Goal: Information Seeking & Learning: Check status

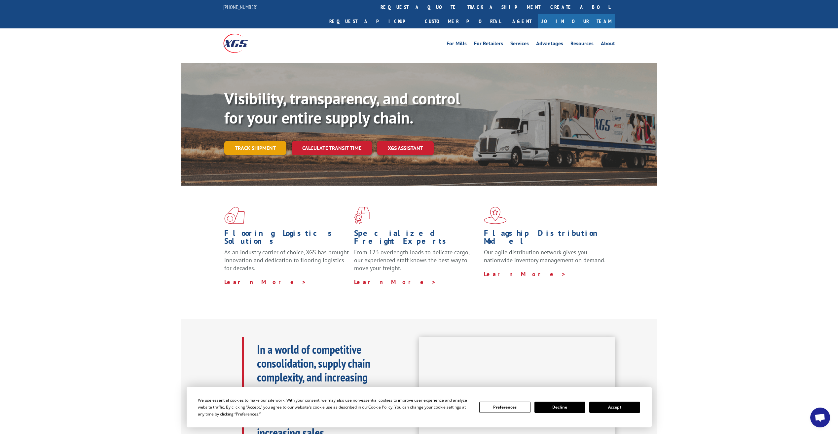
click at [260, 141] on link "Track shipment" at bounding box center [255, 148] width 62 height 14
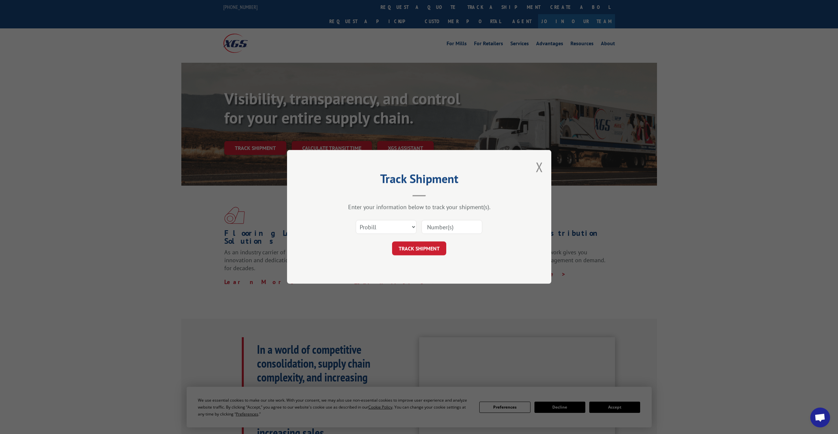
click at [444, 228] on input at bounding box center [451, 227] width 61 height 14
paste input "2842910"
type input "2842910"
click at [428, 249] on button "TRACK SHIPMENT" at bounding box center [419, 249] width 54 height 14
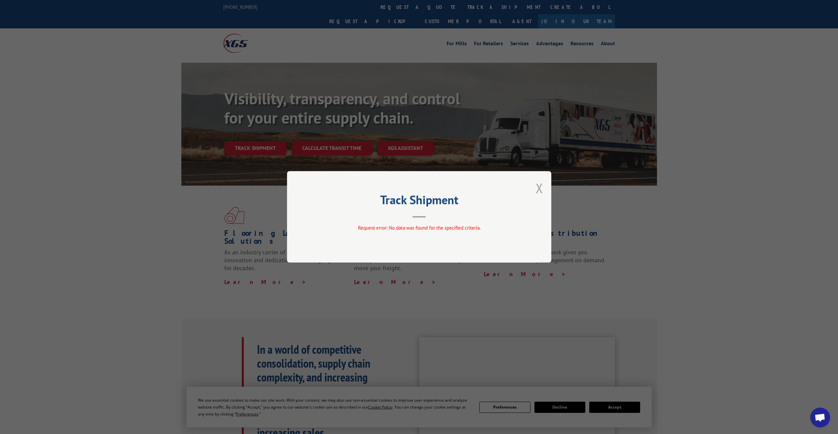
click at [540, 190] on button "Close modal" at bounding box center [539, 188] width 7 height 18
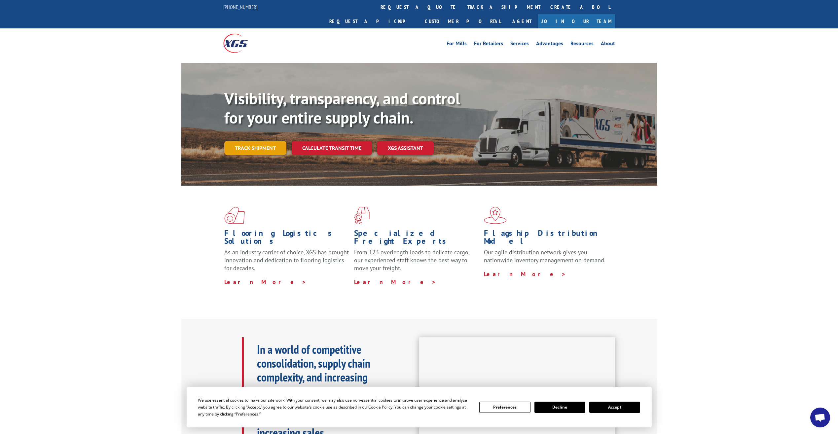
click at [270, 141] on link "Track shipment" at bounding box center [255, 148] width 62 height 14
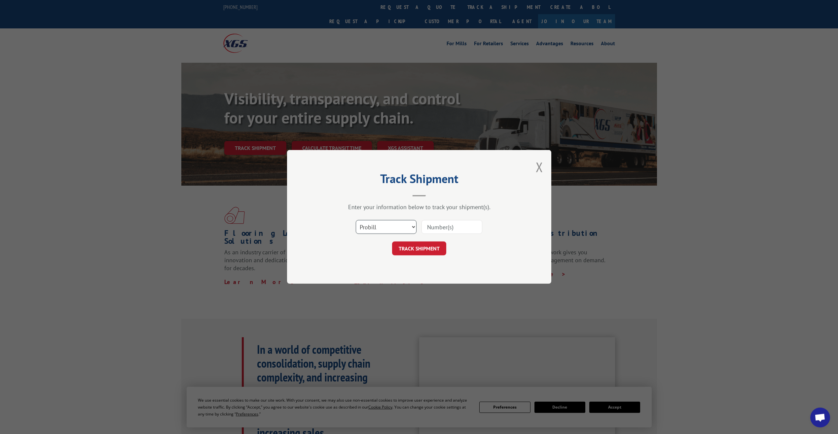
click at [394, 229] on select "Select category... Probill BOL PO" at bounding box center [386, 227] width 61 height 14
select select "bol"
click at [356, 220] on select "Select category... Probill BOL PO" at bounding box center [386, 227] width 61 height 14
click at [436, 226] on input at bounding box center [451, 227] width 61 height 14
paste input "2842910"
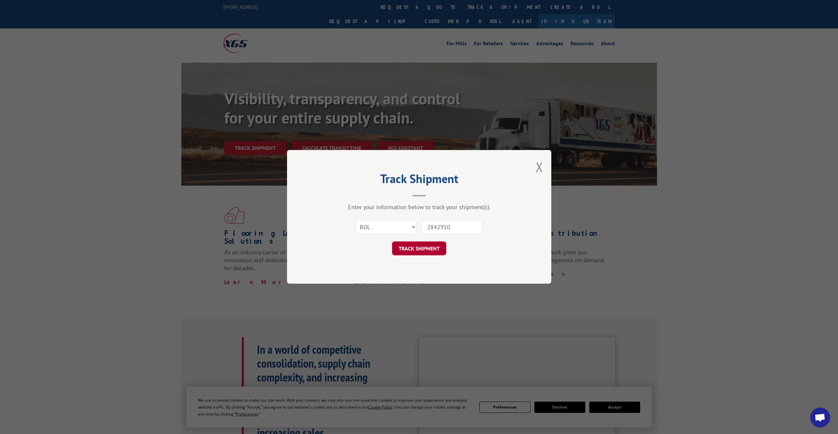
type input "2842910"
click at [431, 249] on button "TRACK SHIPMENT" at bounding box center [419, 249] width 54 height 14
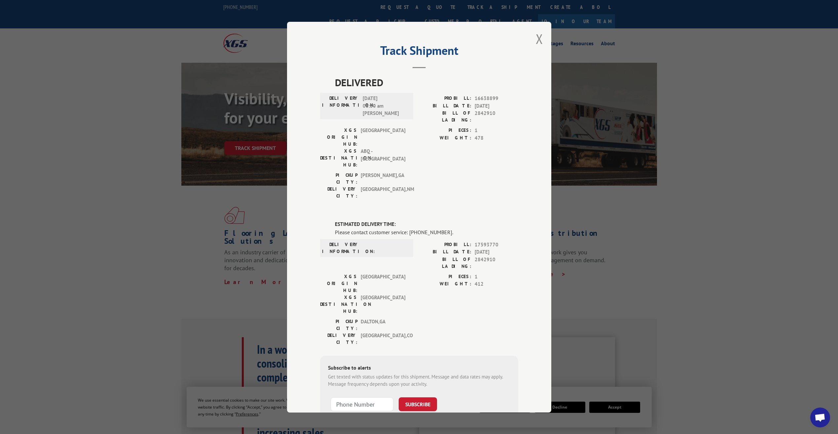
scroll to position [3, 0]
click at [539, 38] on button "Close modal" at bounding box center [539, 36] width 7 height 18
